Goal: Transaction & Acquisition: Purchase product/service

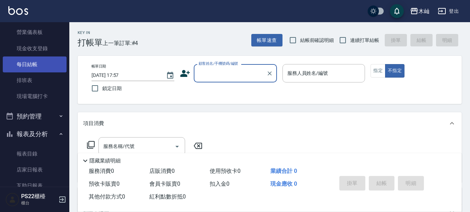
scroll to position [35, 0]
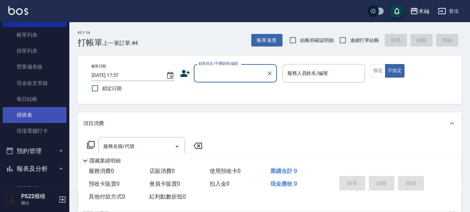
click at [45, 114] on link "排班表" at bounding box center [35, 115] width 64 height 16
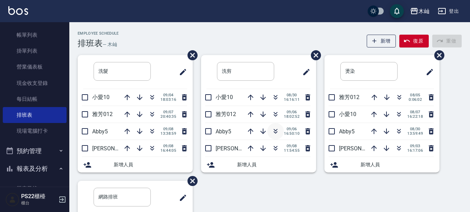
click at [275, 128] on icon "button" at bounding box center [276, 131] width 8 height 8
click at [39, 170] on button "報表及分析" at bounding box center [35, 169] width 64 height 18
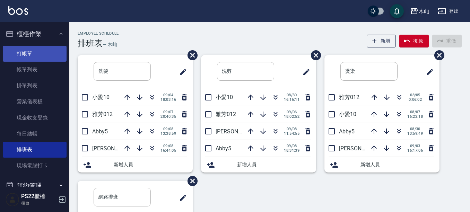
click at [43, 52] on link "打帳單" at bounding box center [35, 54] width 64 height 16
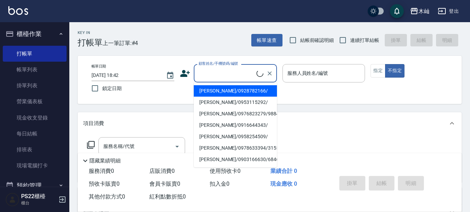
click at [226, 69] on input "顧客姓名/手機號碼/編號" at bounding box center [227, 73] width 60 height 12
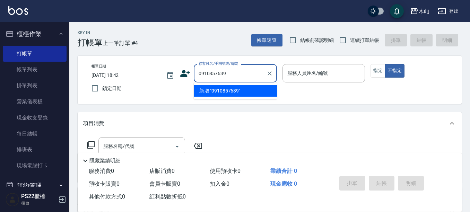
type input "0910857639"
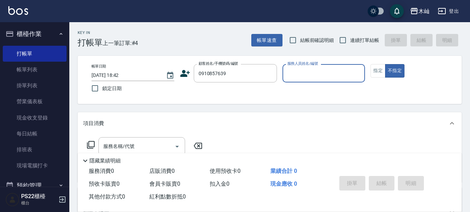
click at [184, 74] on icon at bounding box center [185, 73] width 10 height 7
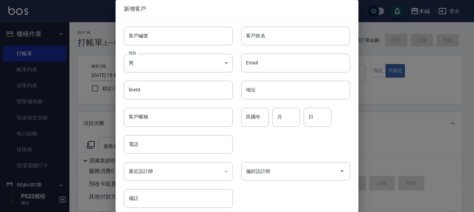
type input "0910857639"
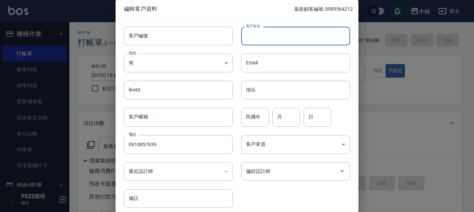
click at [288, 38] on input "客戶姓名" at bounding box center [295, 36] width 109 height 19
type input "[PERSON_NAME]"
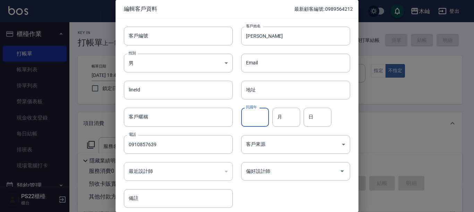
click at [260, 118] on input "民國年" at bounding box center [255, 117] width 28 height 19
type input "80"
type input "09"
type input "26"
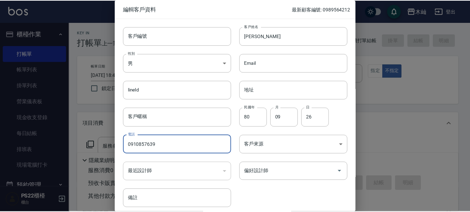
scroll to position [28, 0]
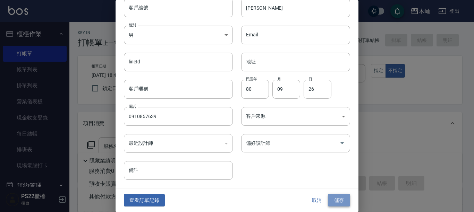
click at [335, 201] on button "儲存" at bounding box center [339, 200] width 22 height 13
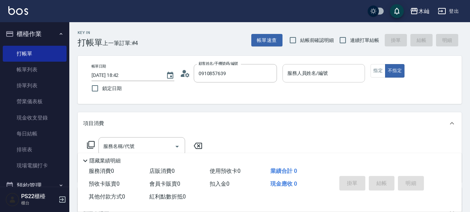
click at [324, 74] on input "服務人員姓名/編號" at bounding box center [324, 73] width 77 height 12
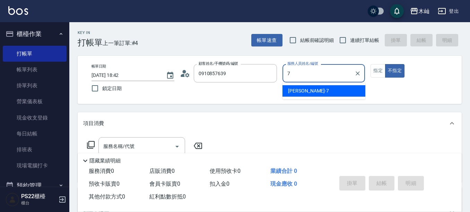
type input "[PERSON_NAME]-7"
type button "false"
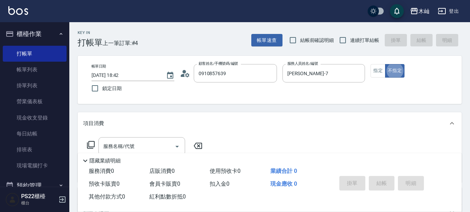
scroll to position [35, 0]
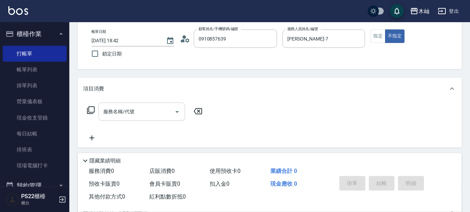
click at [122, 118] on input "服務名稱/代號" at bounding box center [137, 112] width 70 height 12
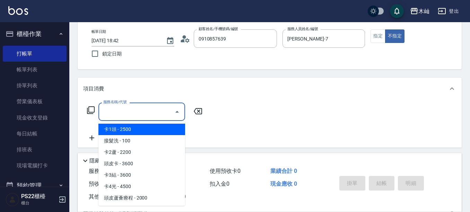
type input "1"
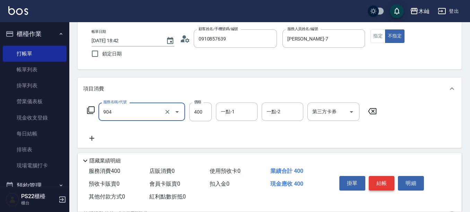
type input "精油洗+瞬護(904)"
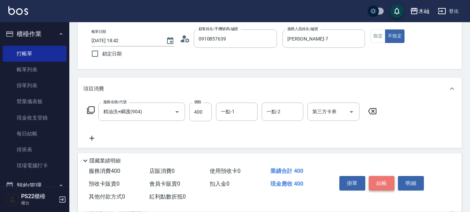
click at [389, 181] on button "結帳" at bounding box center [382, 183] width 26 height 15
